Goal: Find specific page/section: Find specific page/section

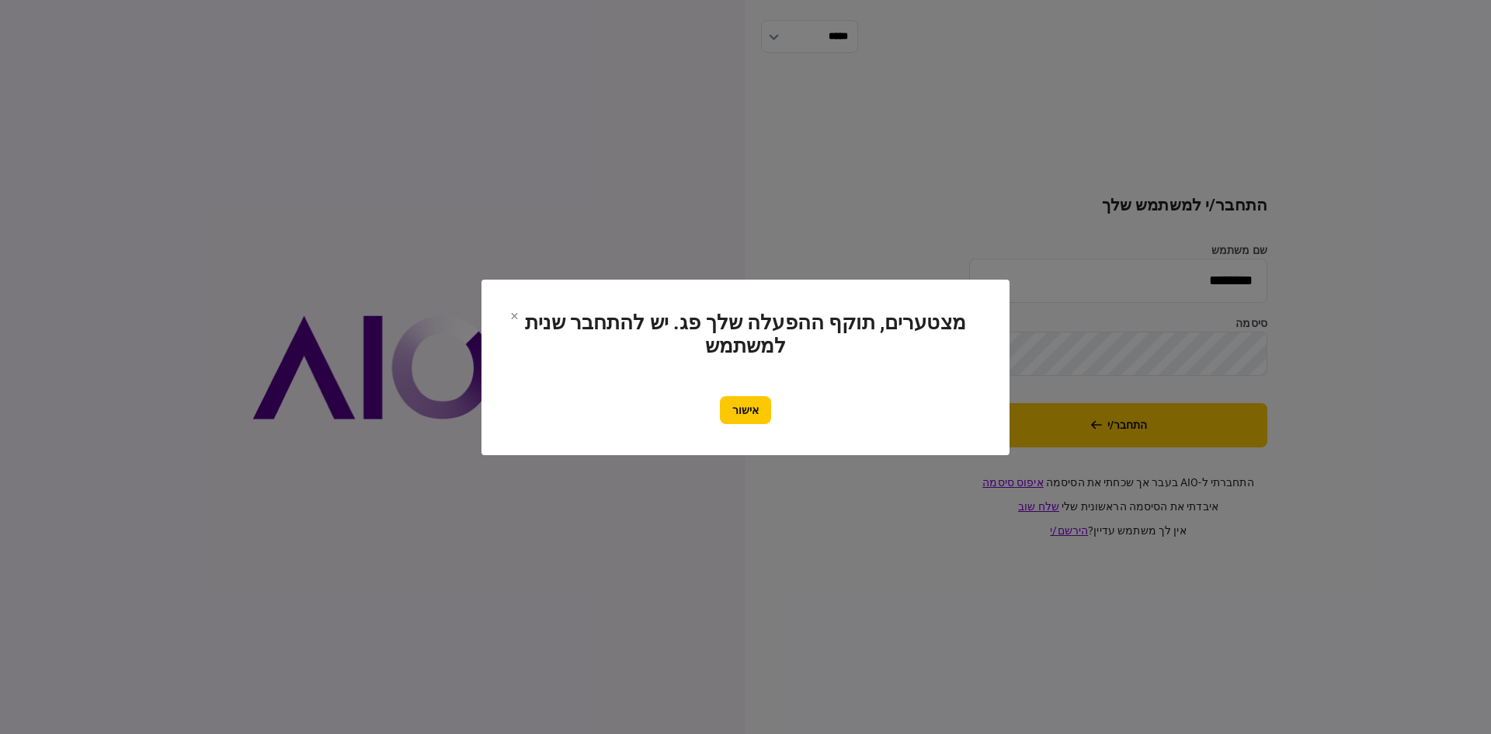
click at [737, 402] on button "אישור" at bounding box center [745, 410] width 51 height 28
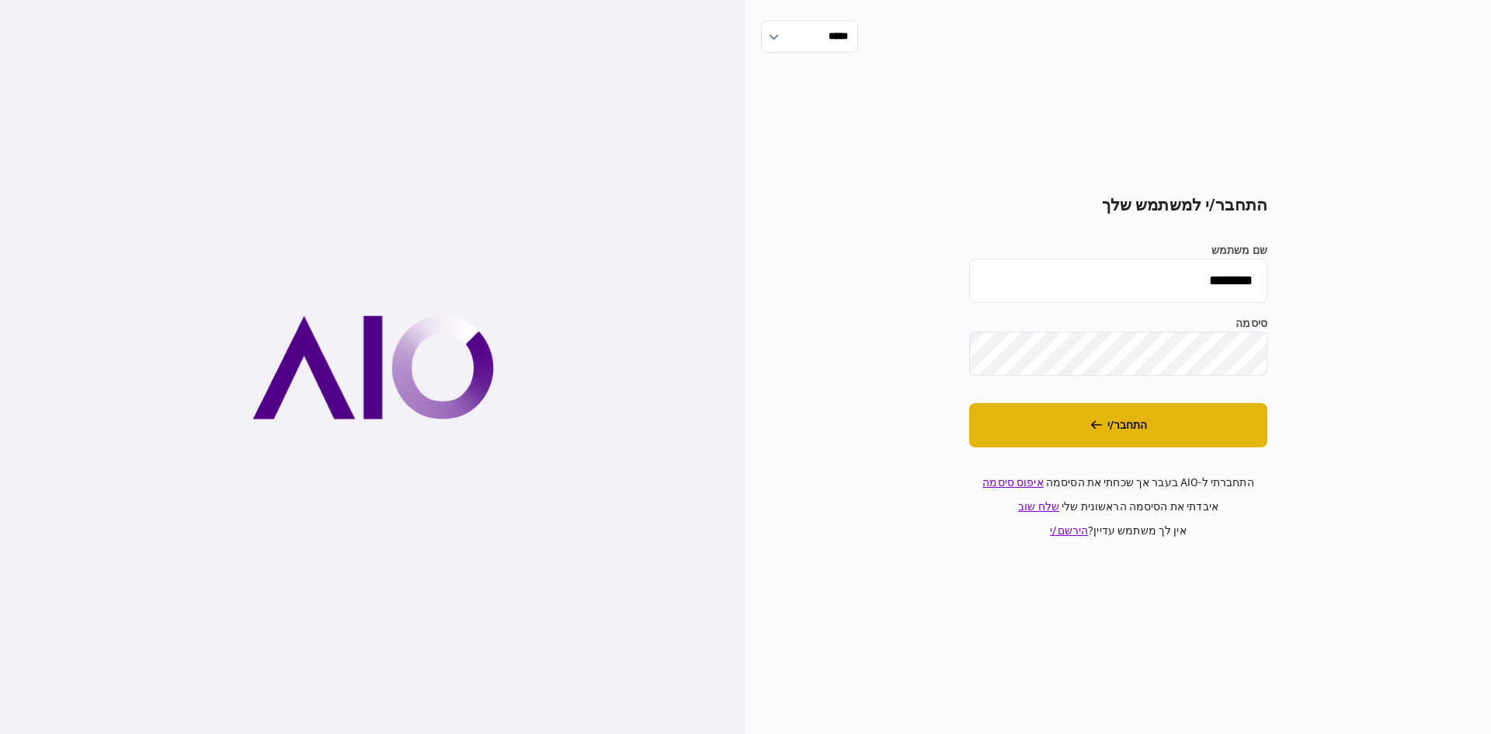
click at [1050, 424] on button "התחבר/י" at bounding box center [1118, 425] width 298 height 44
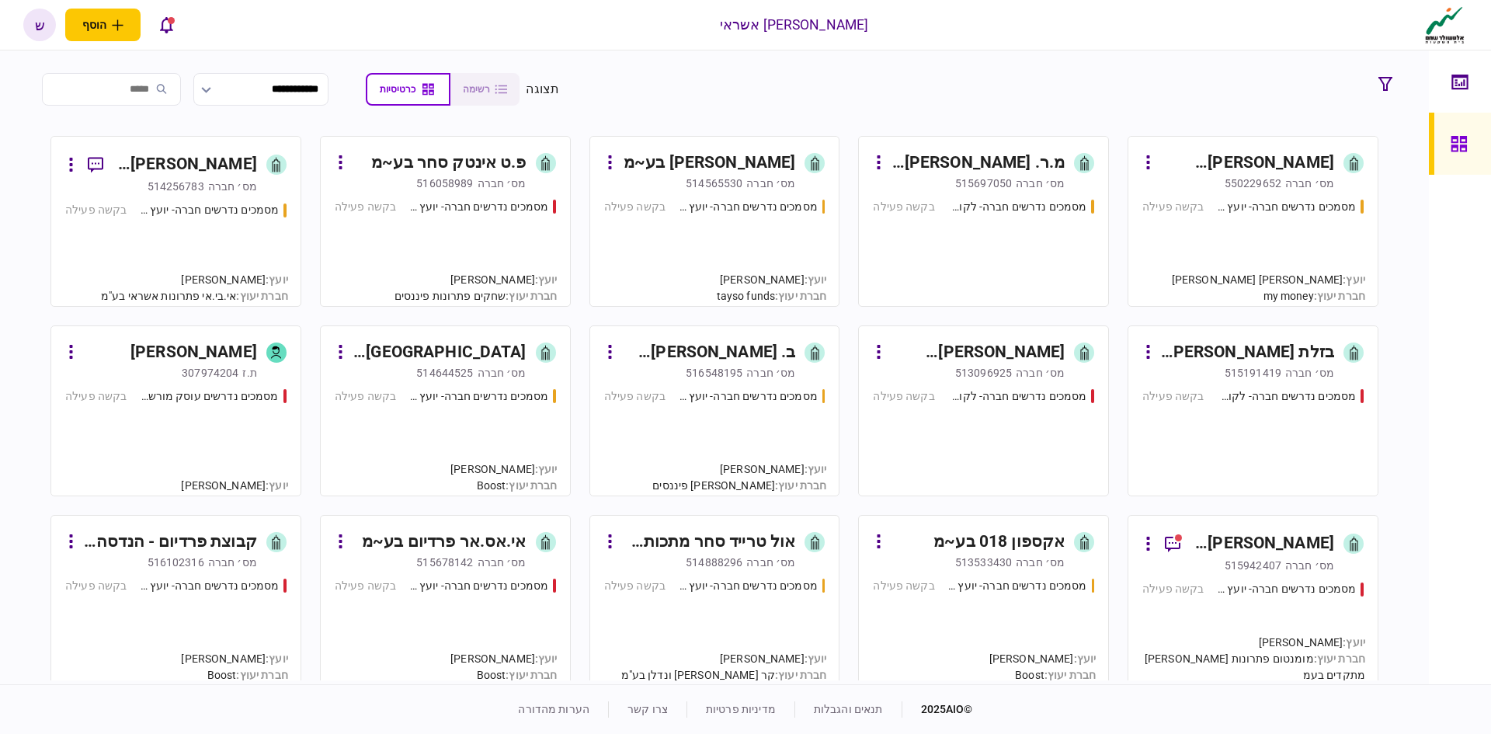
click at [231, 194] on div "מס׳ חברה" at bounding box center [232, 187] width 49 height 16
